Goal: Transaction & Acquisition: Purchase product/service

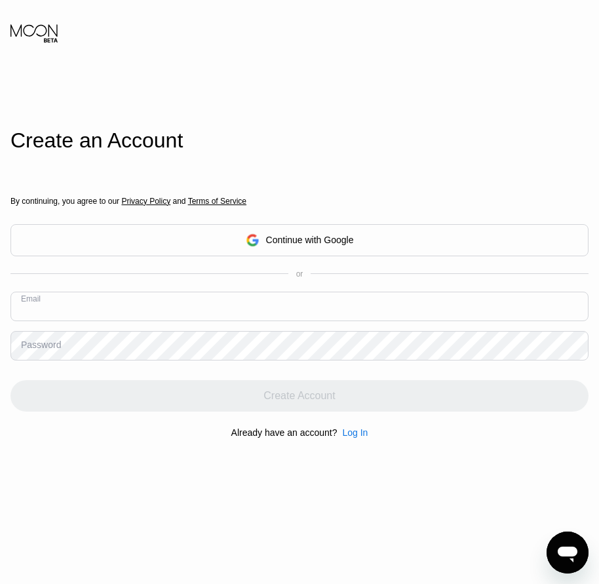
paste input "[EMAIL_ADDRESS][DOMAIN_NAME]"
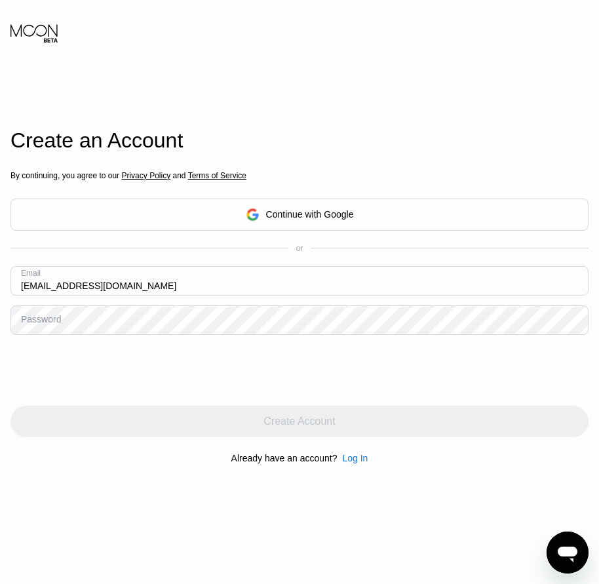
type input "[EMAIL_ADDRESS][DOMAIN_NAME]"
drag, startPoint x: 47, startPoint y: 326, endPoint x: 33, endPoint y: 327, distance: 13.2
click at [33, 324] on div "Password" at bounding box center [41, 319] width 40 height 10
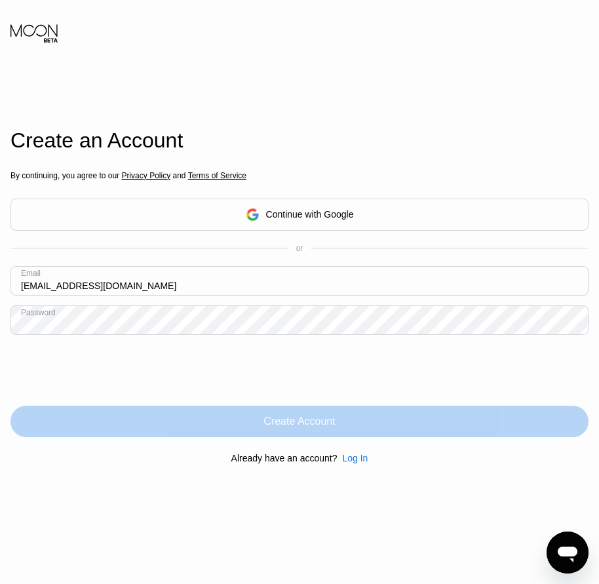
click at [351, 419] on div "Create Account" at bounding box center [299, 420] width 578 height 31
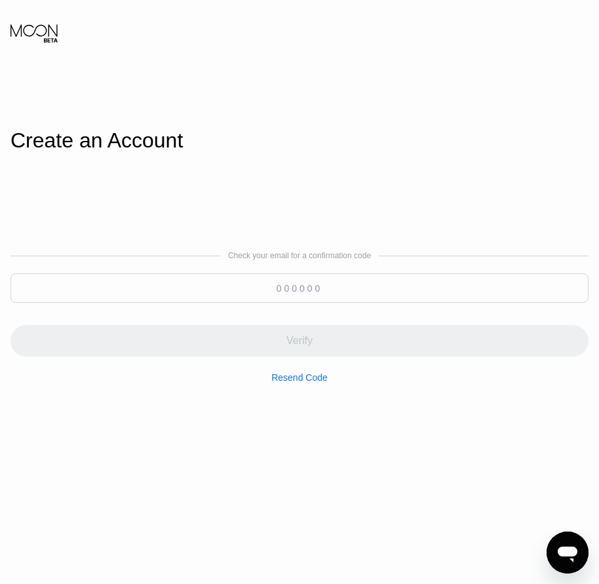
paste input "694383"
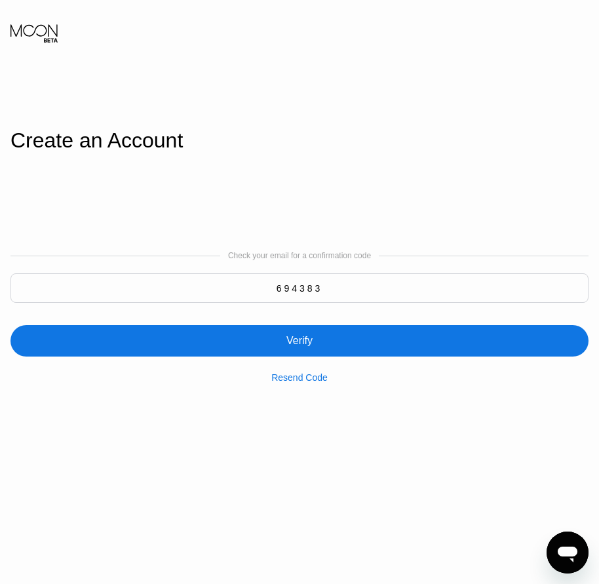
type input "694383"
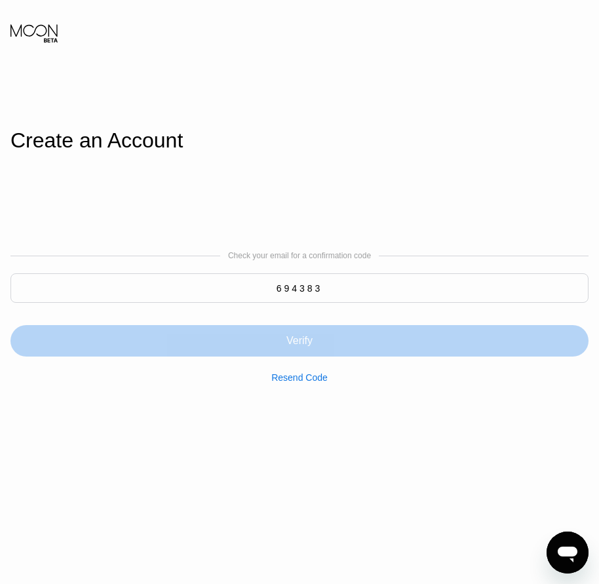
click at [300, 345] on div "Verify" at bounding box center [299, 340] width 26 height 13
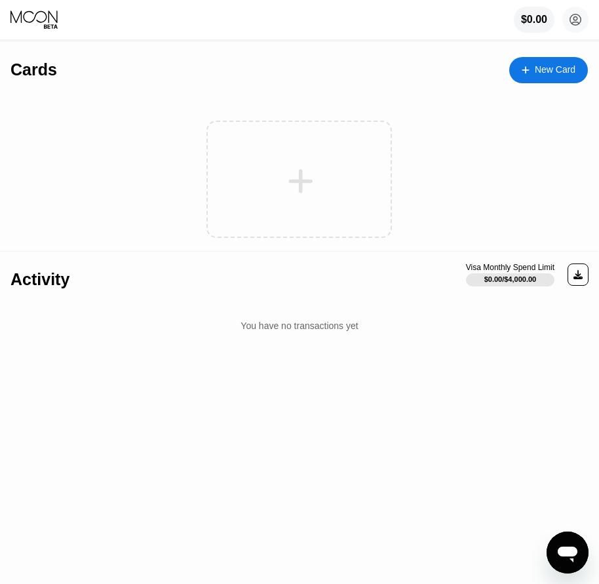
click at [569, 72] on div "New Card" at bounding box center [554, 69] width 41 height 11
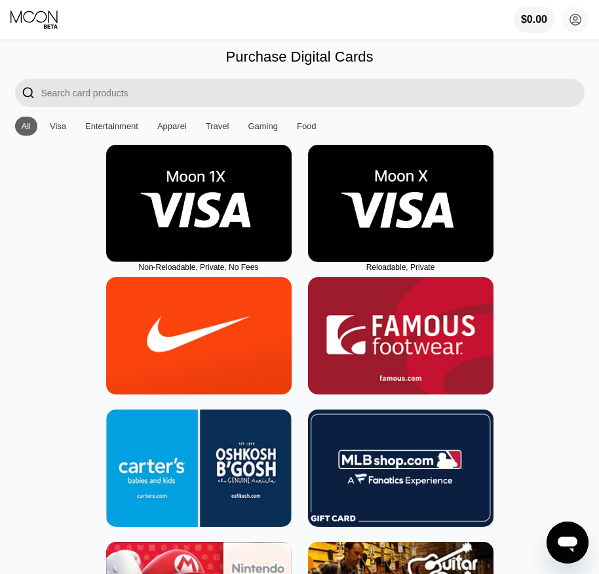
click at [396, 240] on img at bounding box center [400, 203] width 185 height 117
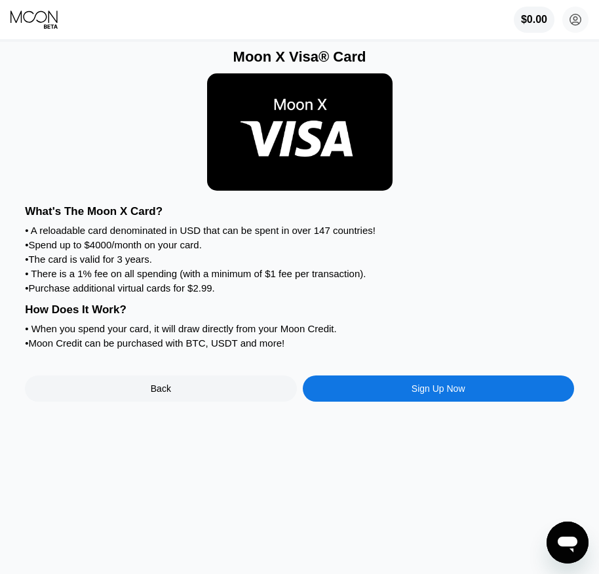
click at [446, 401] on div "Sign Up Now" at bounding box center [438, 388] width 271 height 26
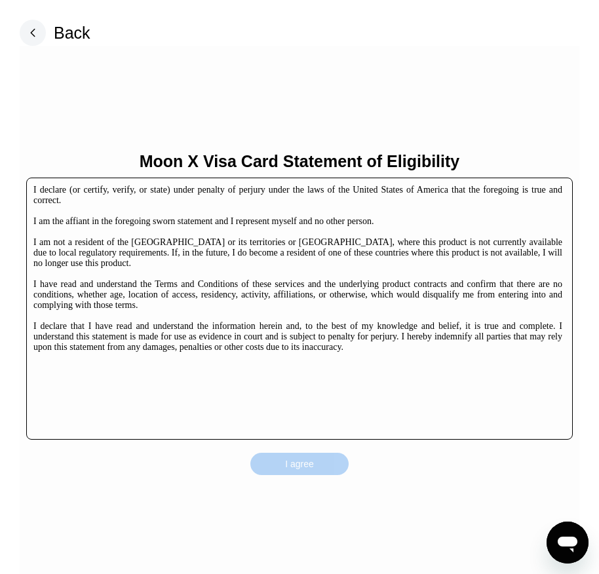
click at [311, 458] on div "I agree" at bounding box center [299, 464] width 29 height 12
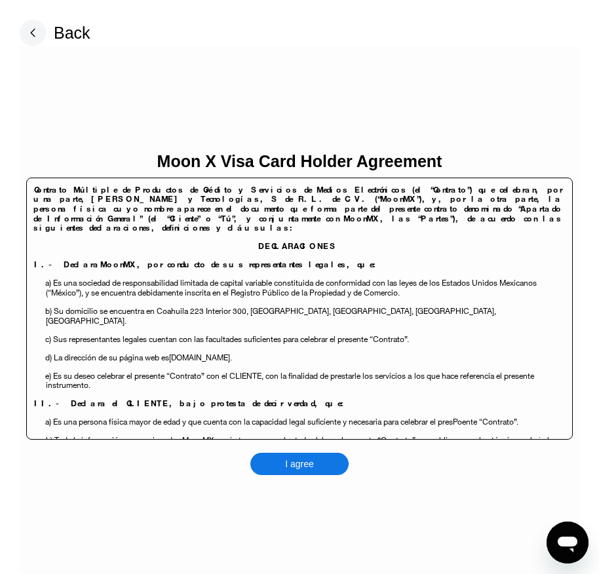
click at [311, 458] on div "I agree" at bounding box center [299, 464] width 29 height 12
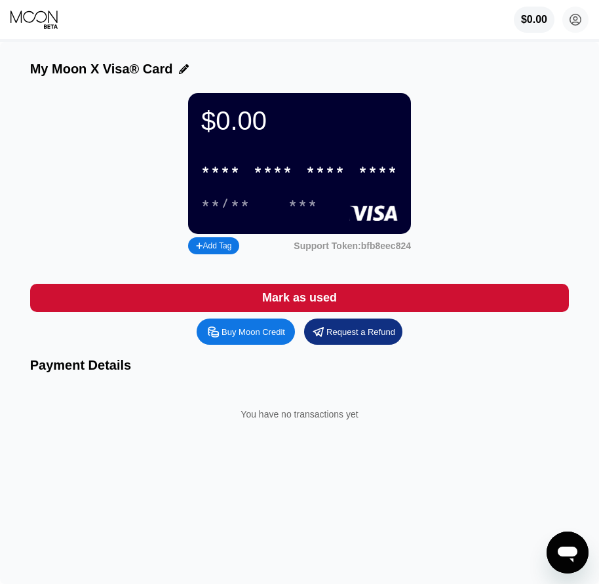
click at [272, 345] on div "Buy Moon Credit" at bounding box center [245, 331] width 98 height 26
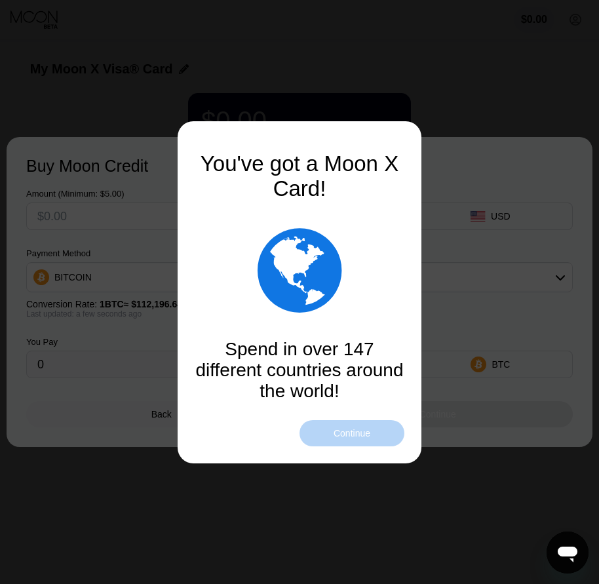
click at [342, 438] on div "Continue" at bounding box center [351, 433] width 37 height 10
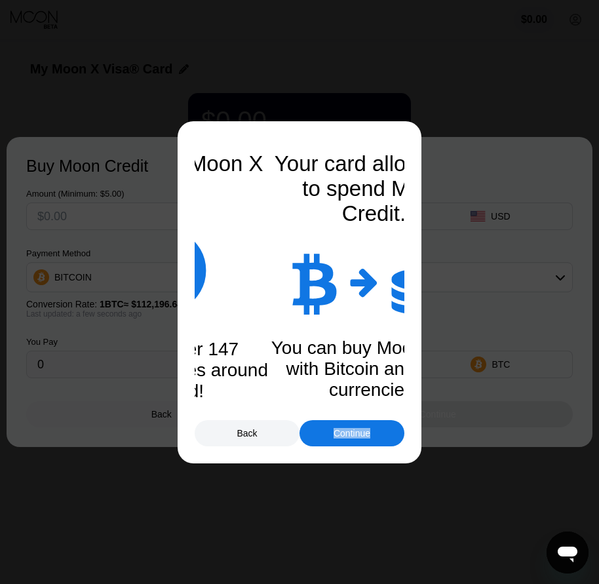
click at [342, 438] on div "Continue" at bounding box center [351, 433] width 37 height 10
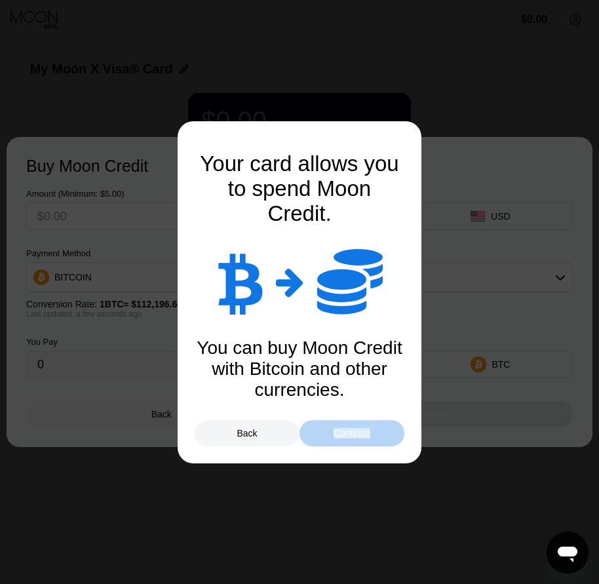
click at [339, 434] on div "Continue" at bounding box center [351, 433] width 37 height 10
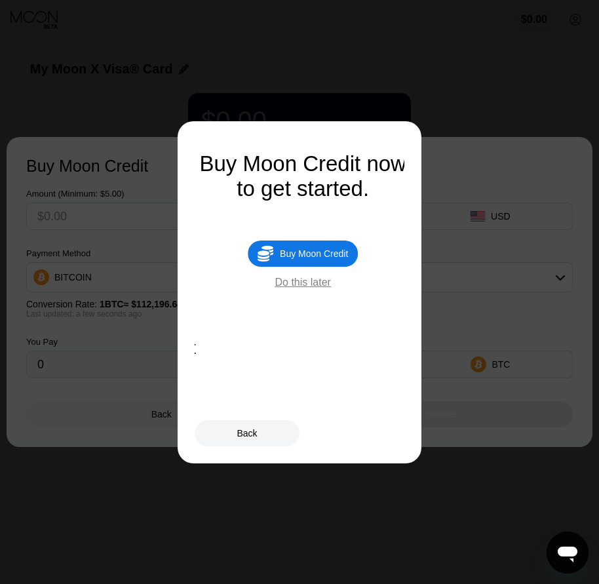
click at [333, 259] on div "Buy Moon Credit" at bounding box center [314, 253] width 68 height 10
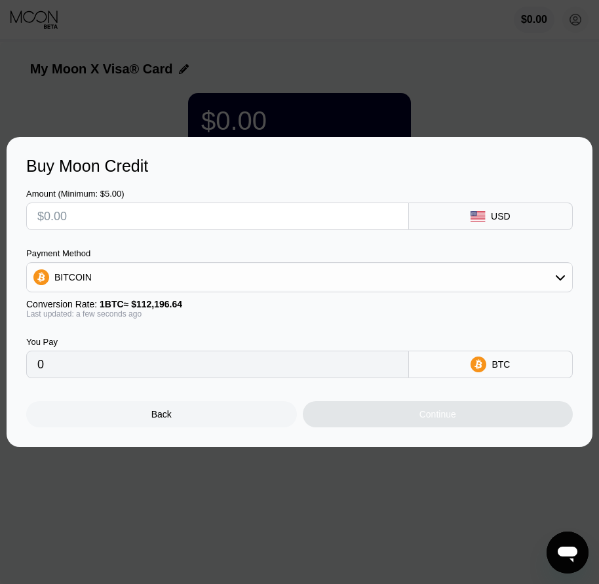
click at [207, 413] on div "Back" at bounding box center [161, 414] width 271 height 26
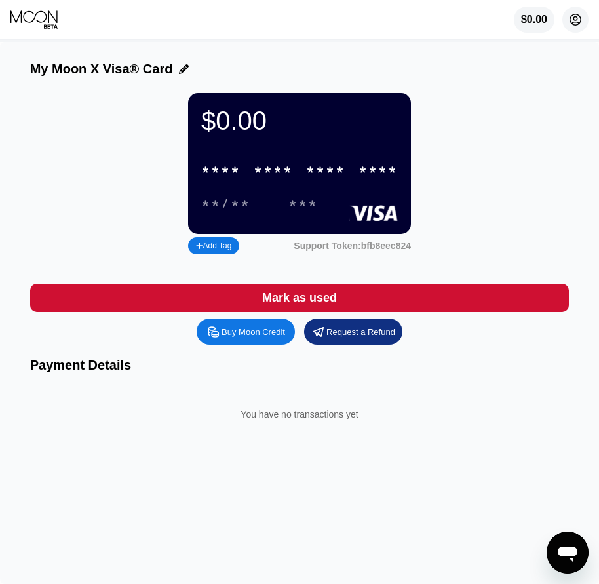
click at [577, 17] on circle at bounding box center [575, 20] width 26 height 26
